Goal: Find specific page/section: Find specific page/section

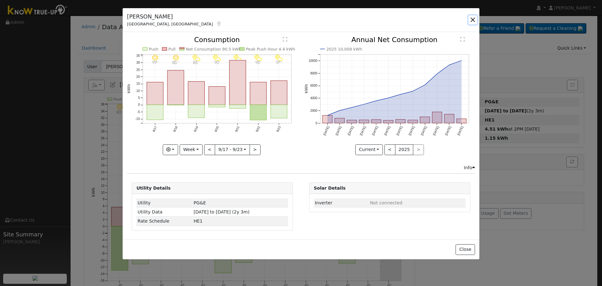
click at [471, 19] on button "button" at bounding box center [472, 19] width 9 height 9
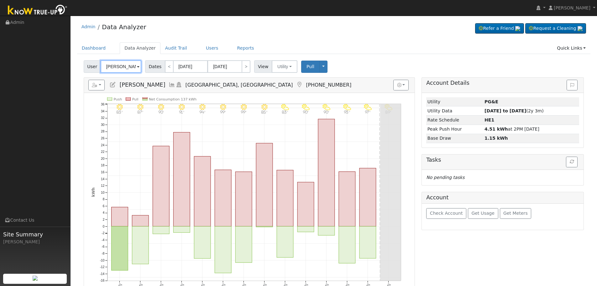
click at [120, 61] on input "[PERSON_NAME]" at bounding box center [121, 66] width 41 height 13
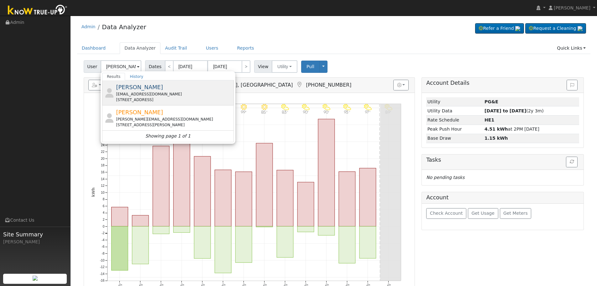
click at [151, 93] on div "palvarado@chusd.org" at bounding box center [174, 94] width 116 height 6
type input "[PERSON_NAME]"
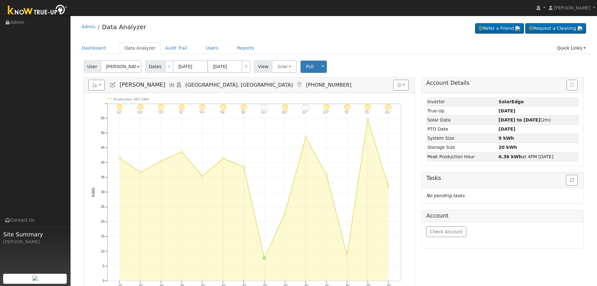
click at [169, 84] on icon at bounding box center [172, 85] width 7 height 6
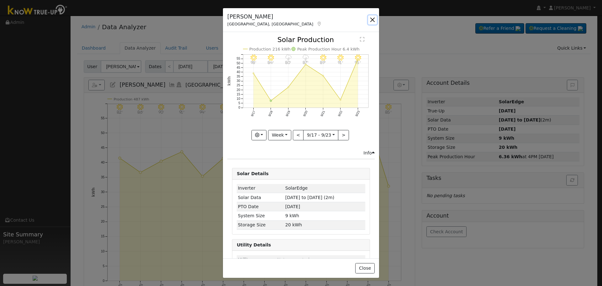
click at [375, 20] on button "button" at bounding box center [372, 19] width 9 height 9
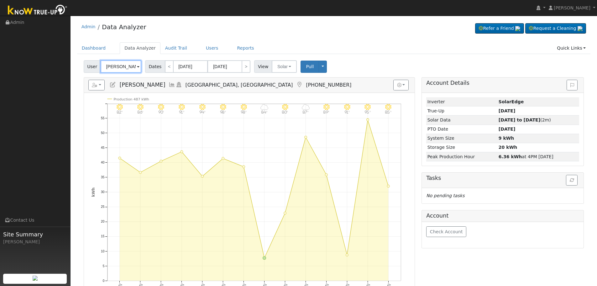
click at [120, 65] on input "[PERSON_NAME]" at bounding box center [121, 66] width 41 height 13
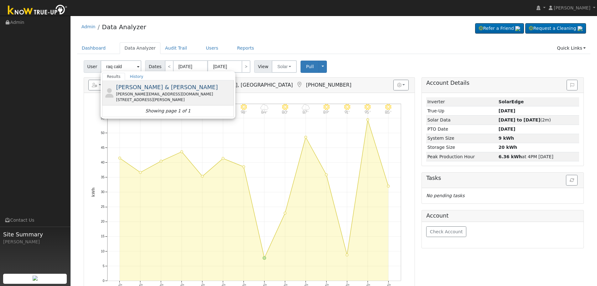
click at [146, 87] on span "[PERSON_NAME] & [PERSON_NAME]" at bounding box center [167, 87] width 102 height 7
type input "[PERSON_NAME] & [PERSON_NAME]"
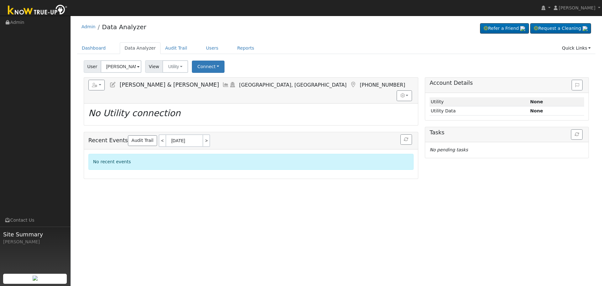
click at [222, 84] on icon at bounding box center [225, 85] width 7 height 6
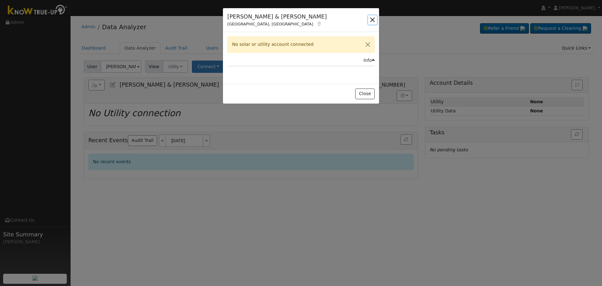
click at [371, 21] on button "button" at bounding box center [372, 19] width 9 height 9
